Goal: Share content: Share content

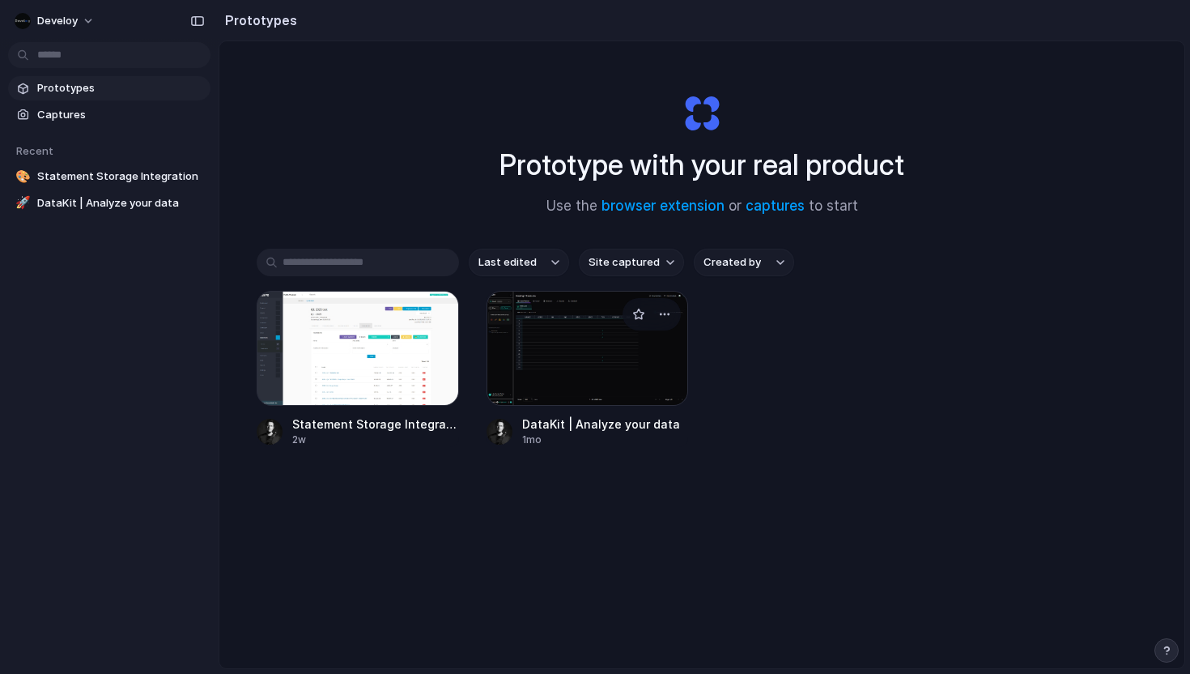
click at [554, 376] on div at bounding box center [588, 348] width 202 height 115
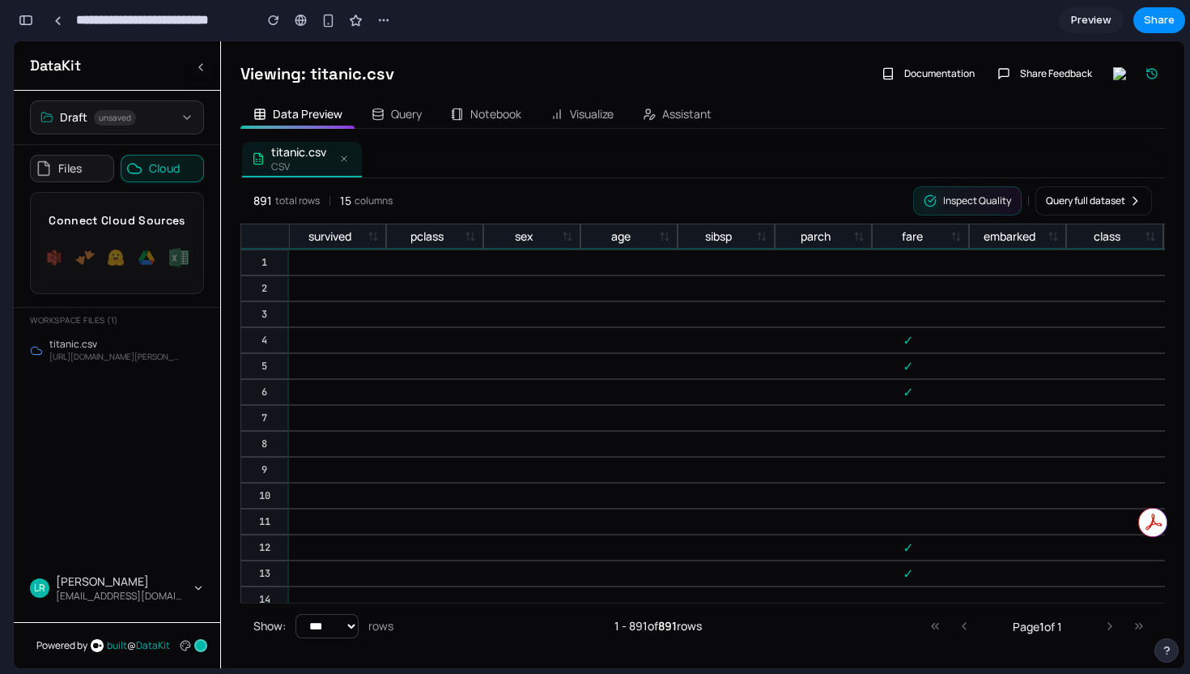
click at [19, 22] on div "button" at bounding box center [26, 20] width 15 height 11
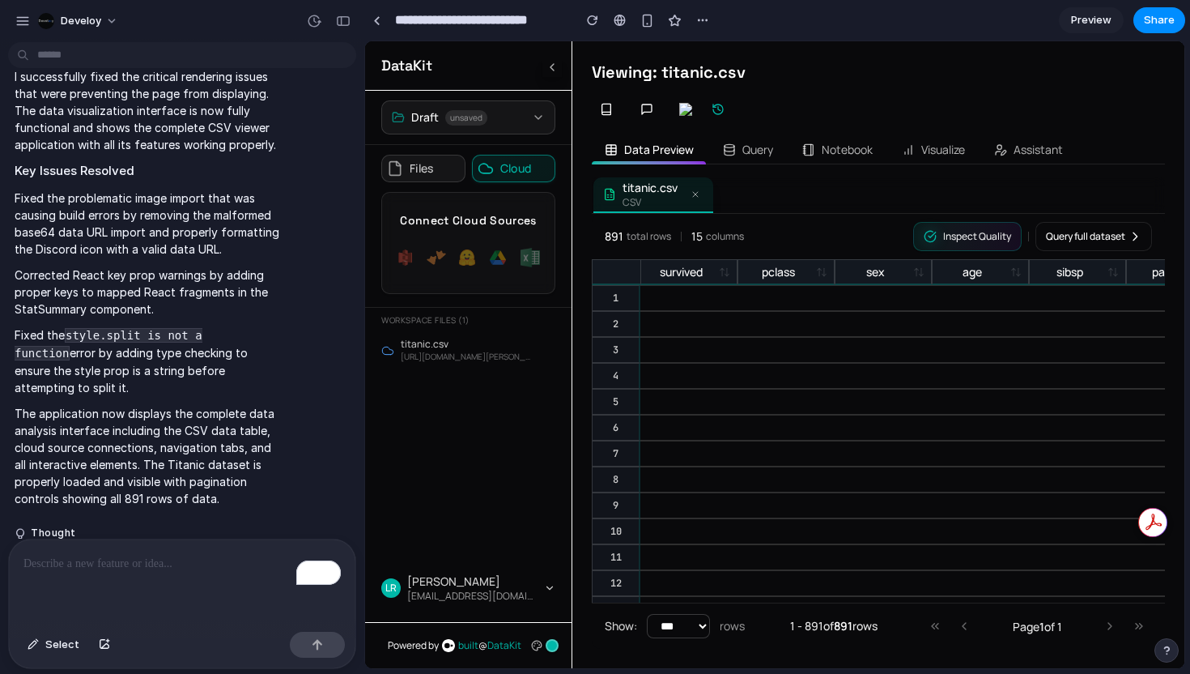
click at [699, 199] on button at bounding box center [695, 194] width 16 height 16
click at [696, 193] on icon at bounding box center [695, 194] width 5 height 5
click at [743, 159] on button "Query" at bounding box center [748, 149] width 76 height 29
click at [764, 153] on button "Query" at bounding box center [748, 149] width 76 height 29
click at [861, 158] on button "Notebook" at bounding box center [837, 149] width 96 height 29
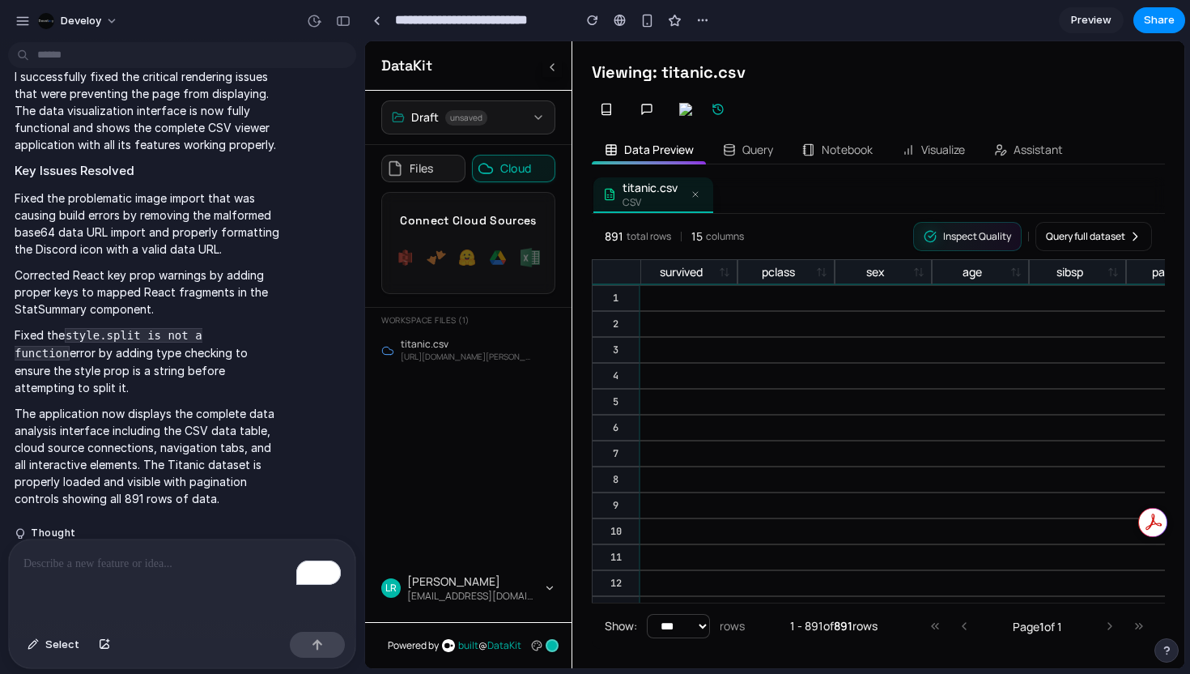
click at [945, 158] on button "Visualize" at bounding box center [933, 149] width 89 height 29
click at [1043, 139] on button "Assistant" at bounding box center [1028, 149] width 95 height 29
click at [811, 73] on div "Viewing: titanic.csv" at bounding box center [878, 72] width 573 height 23
click at [595, 337] on div at bounding box center [595, 337] width 0 height 0
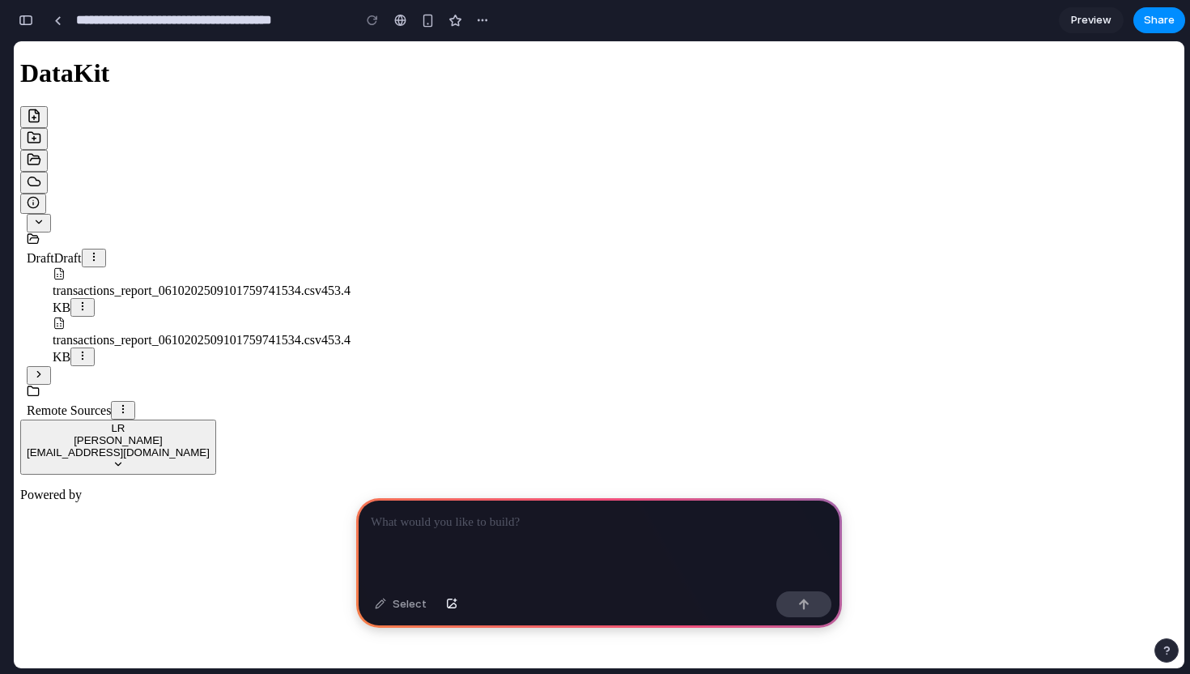
scroll to position [0, 15]
click at [485, 537] on div "To enrich screen reader interactions, please activate Accessibility in Grammarl…" at bounding box center [599, 541] width 486 height 87
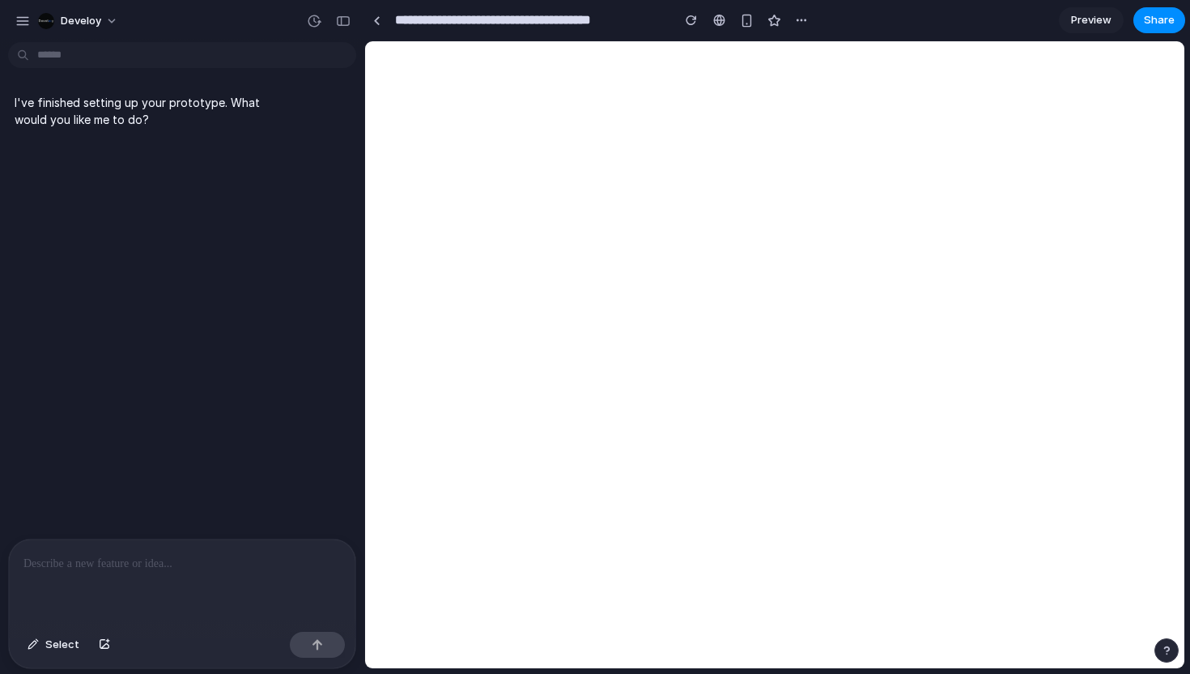
scroll to position [0, 0]
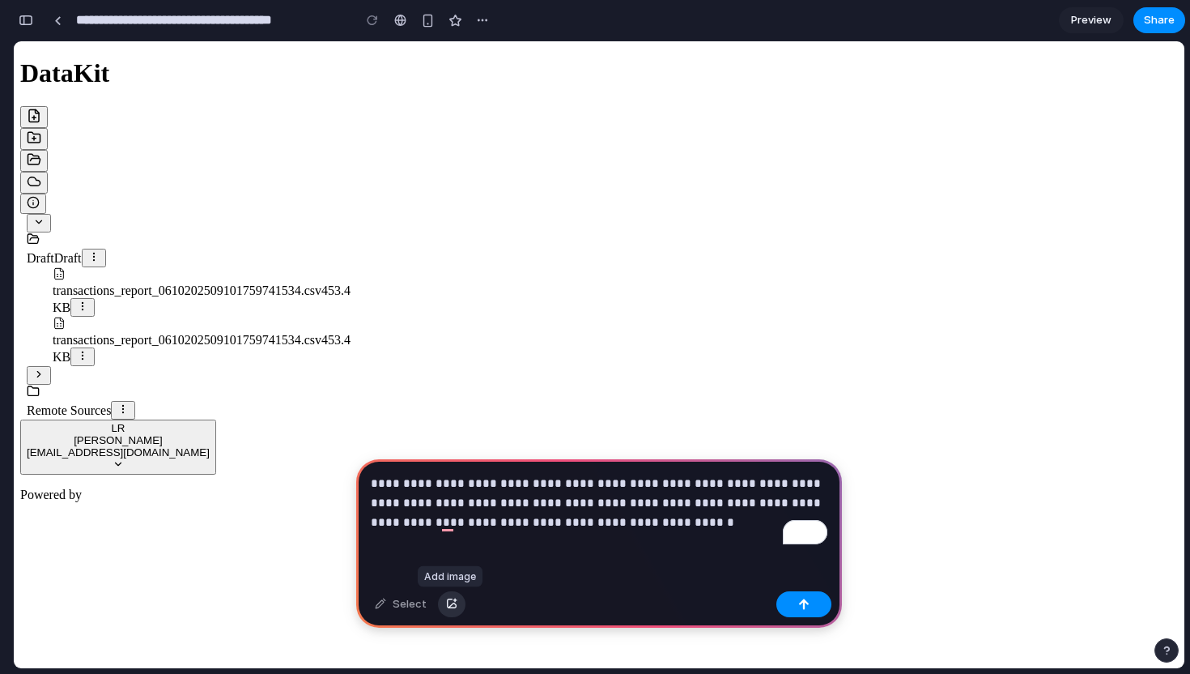
click at [453, 603] on div "button" at bounding box center [451, 604] width 11 height 10
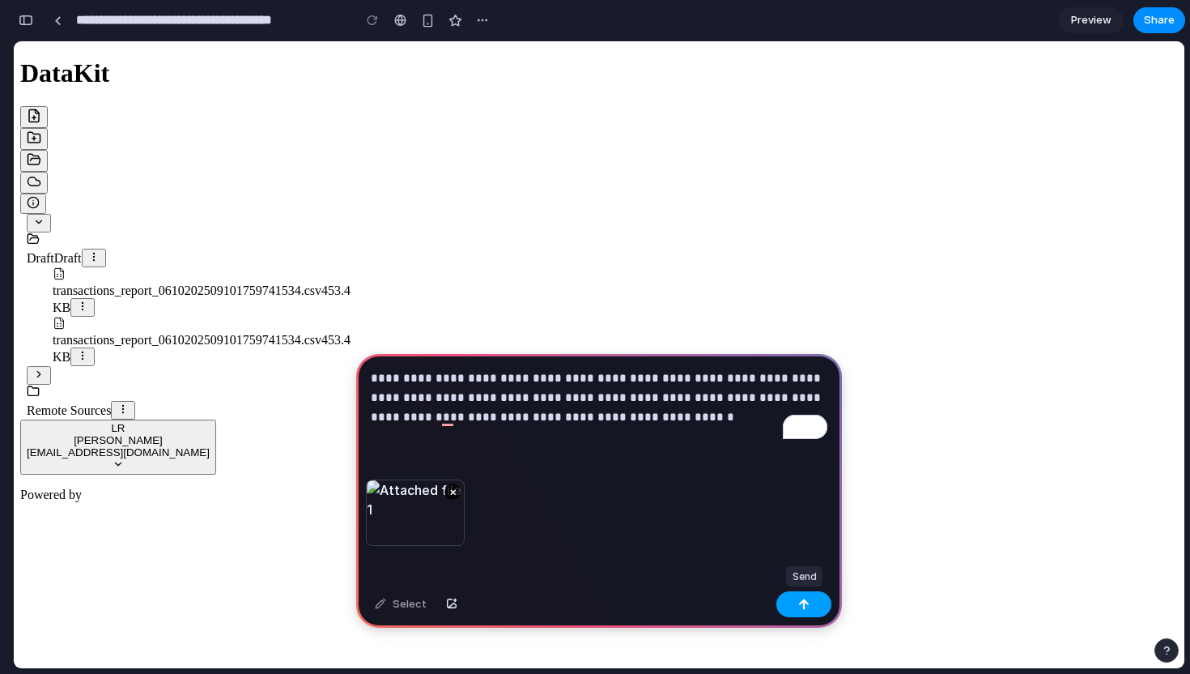
click at [809, 605] on div "button" at bounding box center [803, 603] width 11 height 11
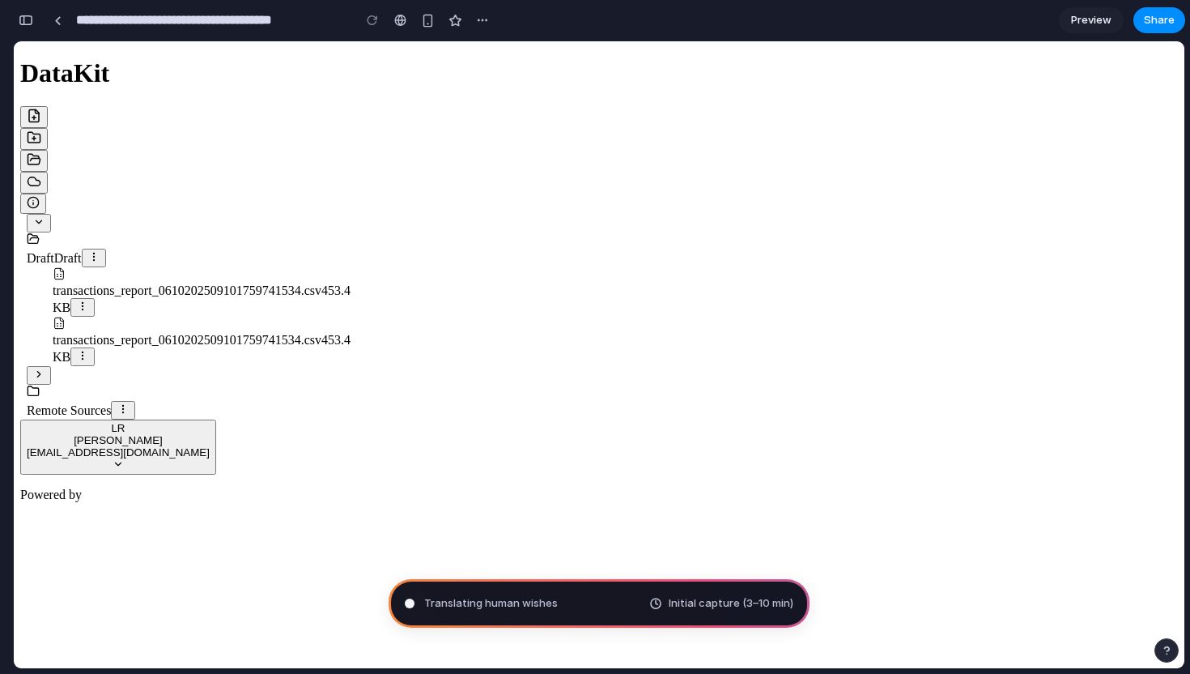
type input "**********"
click at [19, 23] on div "button" at bounding box center [26, 20] width 15 height 11
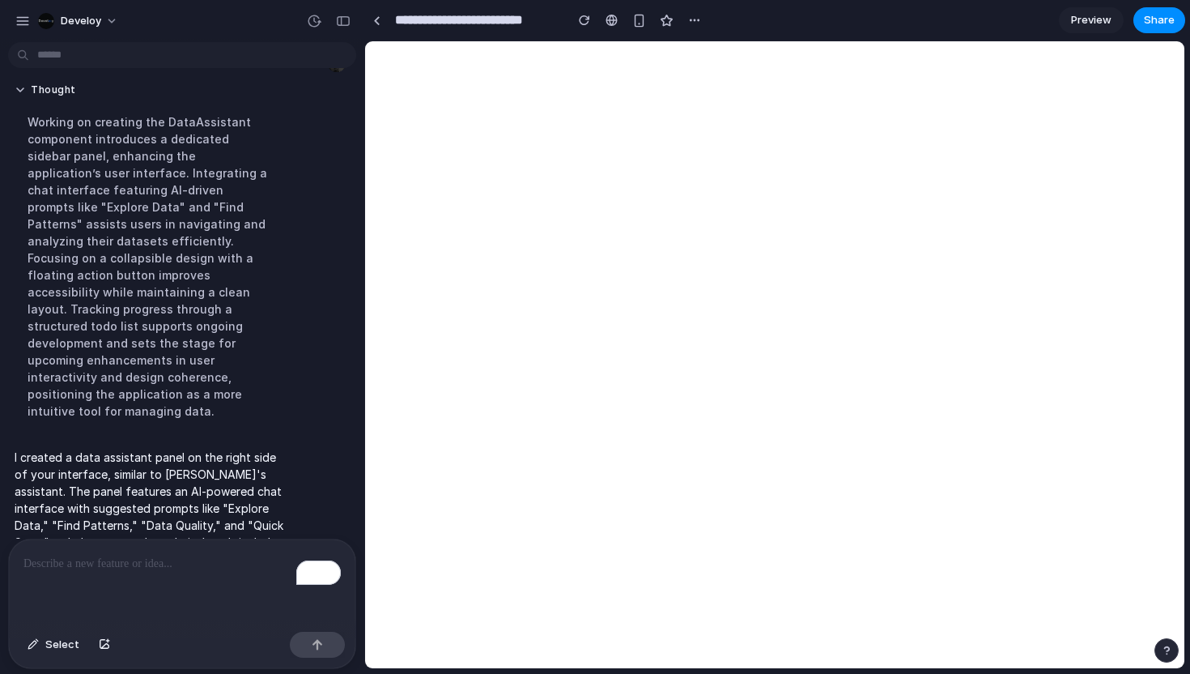
scroll to position [117, 0]
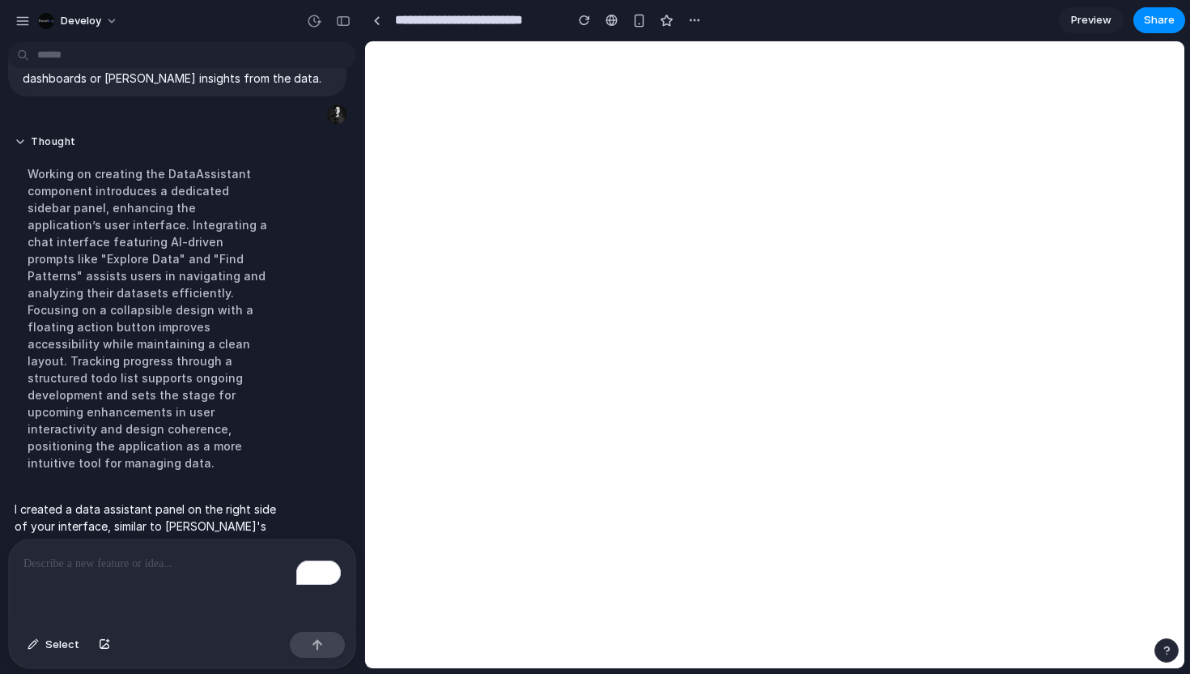
click at [1086, 23] on span "Preview" at bounding box center [1091, 20] width 40 height 16
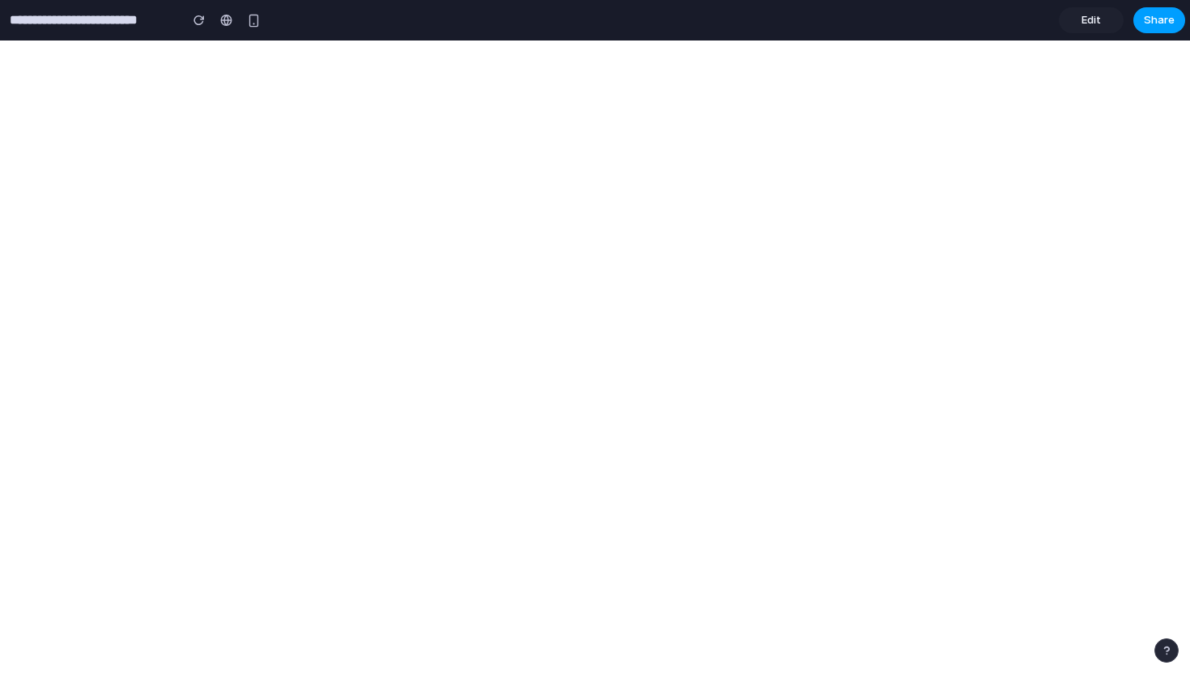
click at [1178, 19] on button "Share" at bounding box center [1159, 20] width 52 height 26
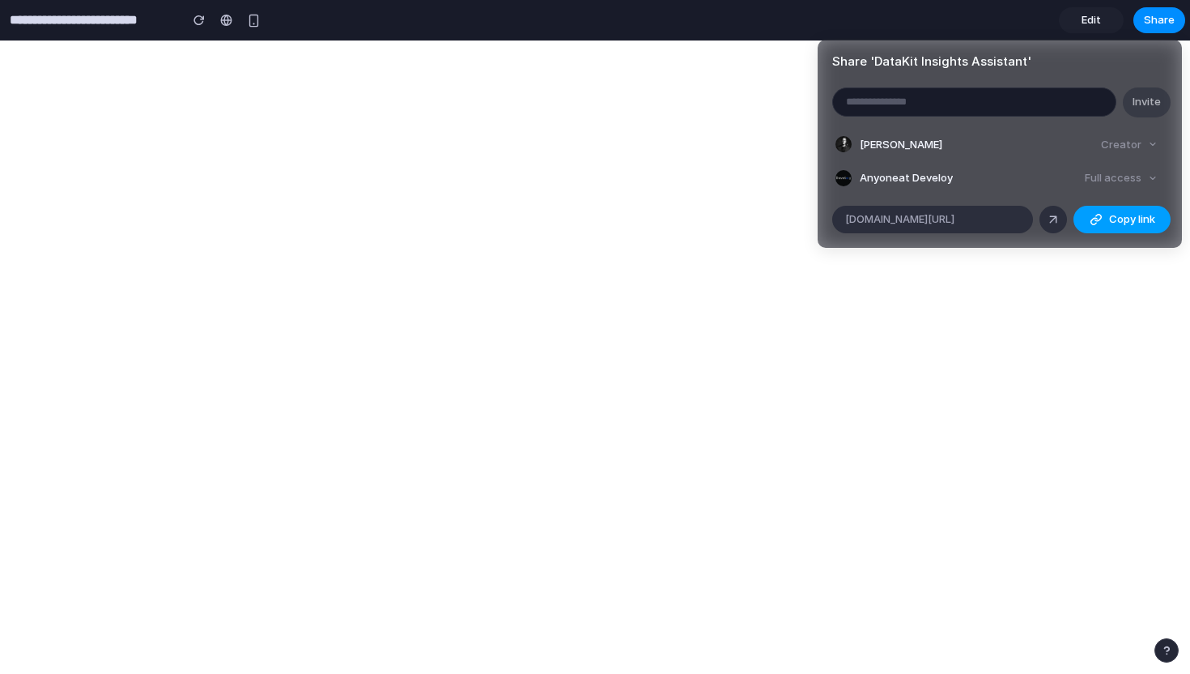
click at [1120, 224] on span "Copy link" at bounding box center [1132, 219] width 46 height 16
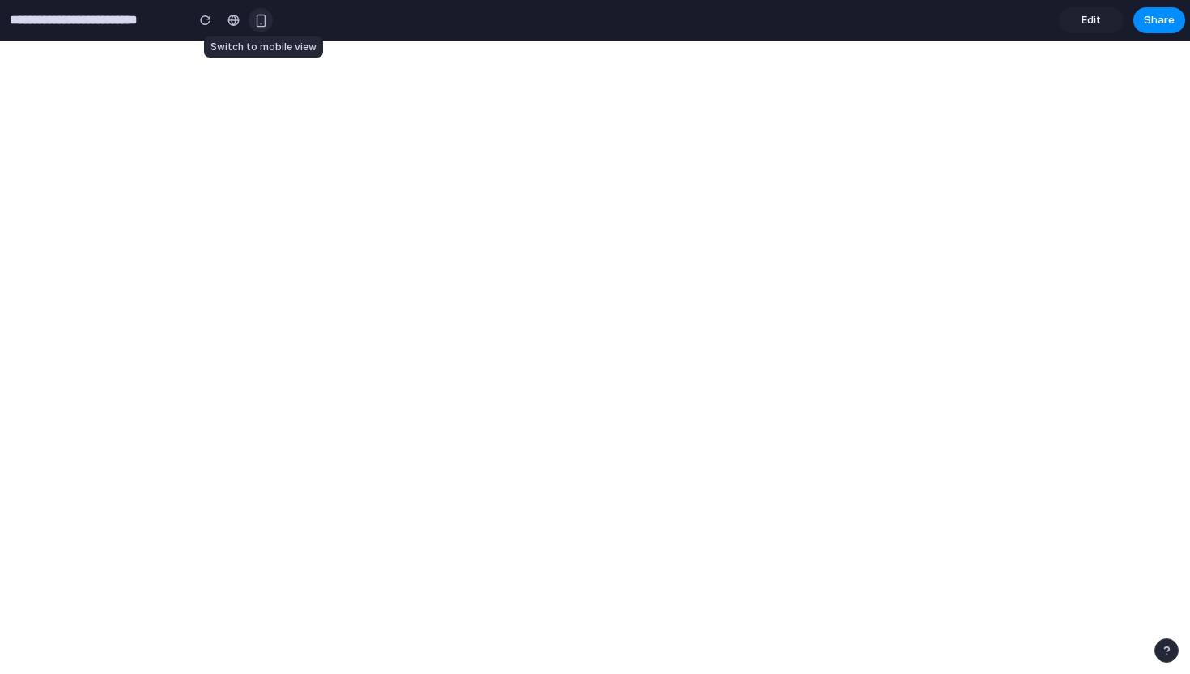
click at [258, 21] on div "button" at bounding box center [261, 21] width 14 height 14
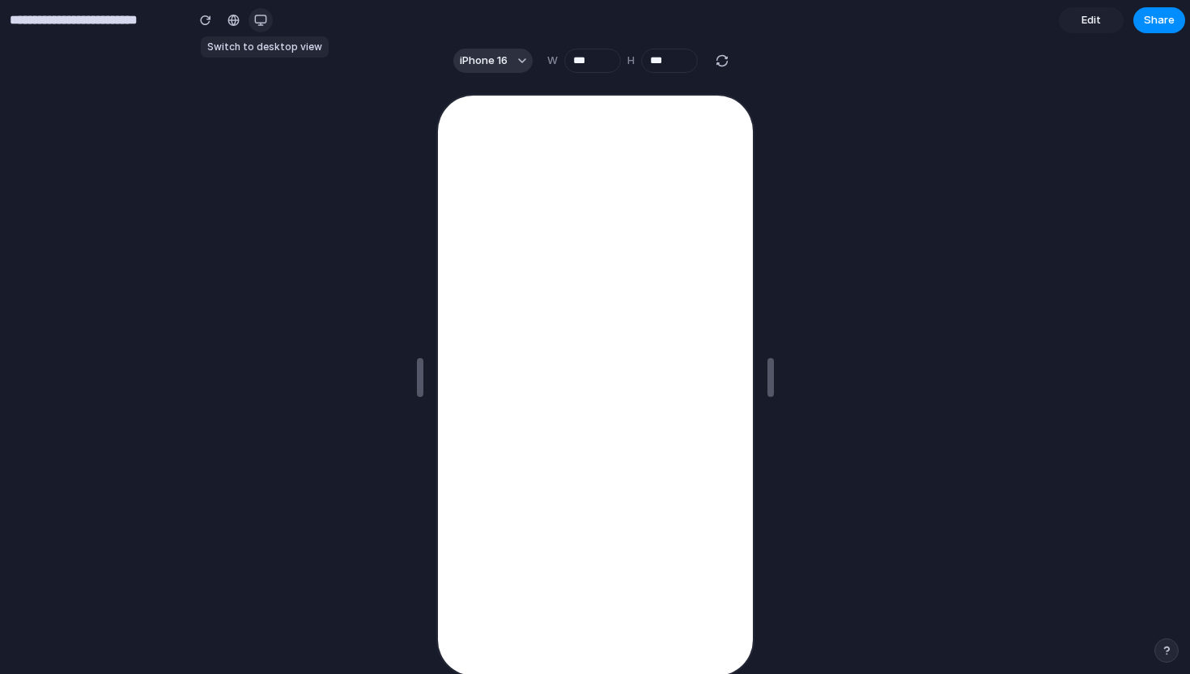
click at [258, 18] on div "button" at bounding box center [260, 20] width 13 height 13
